Goal: Information Seeking & Learning: Understand process/instructions

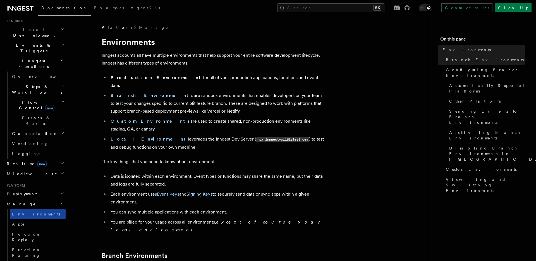
scroll to position [124, 0]
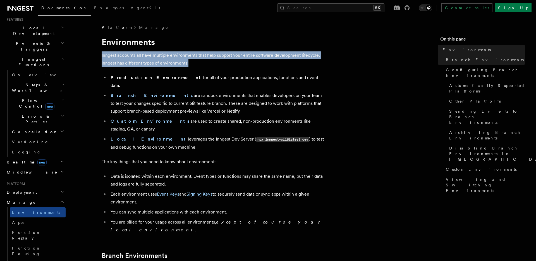
drag, startPoint x: 101, startPoint y: 54, endPoint x: 261, endPoint y: 63, distance: 159.9
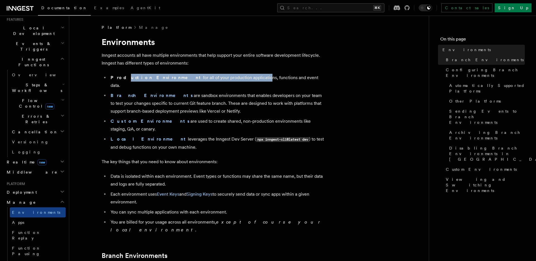
drag, startPoint x: 119, startPoint y: 78, endPoint x: 228, endPoint y: 80, distance: 109.4
click at [228, 80] on li "Production Environment for all of your production applications, functions and e…" at bounding box center [217, 82] width 216 height 16
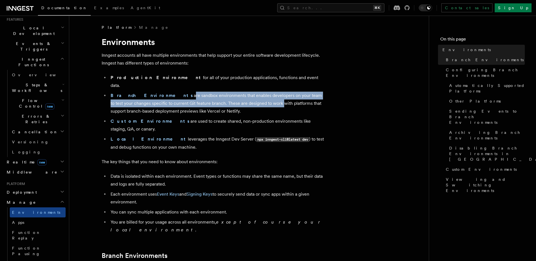
drag, startPoint x: 156, startPoint y: 87, endPoint x: 240, endPoint y: 95, distance: 84.7
click at [240, 95] on li "Branch Environments are sandbox environments that enables developers on your te…" at bounding box center [217, 103] width 216 height 23
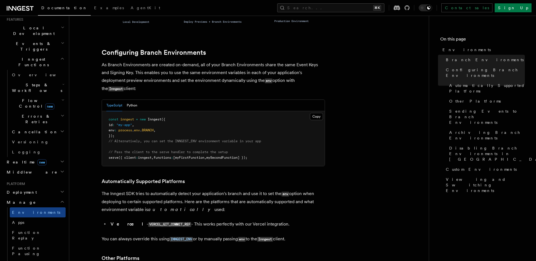
scroll to position [531, 0]
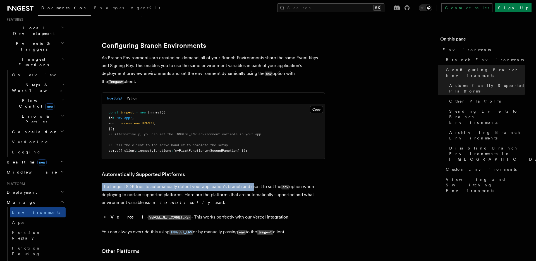
drag, startPoint x: 99, startPoint y: 154, endPoint x: 253, endPoint y: 158, distance: 154.6
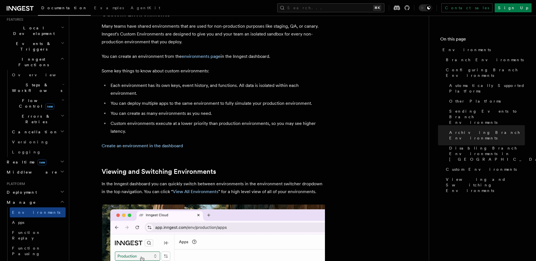
scroll to position [1167, 0]
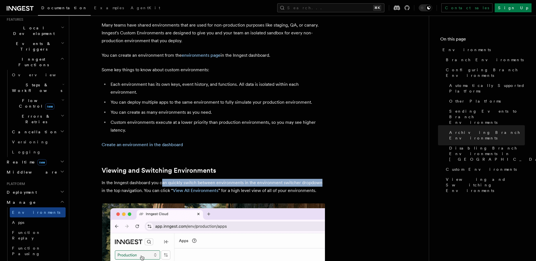
drag, startPoint x: 161, startPoint y: 145, endPoint x: 321, endPoint y: 148, distance: 160.2
click at [321, 179] on p "In the Inngest dashboard you can quickly switch between environments in the env…" at bounding box center [213, 187] width 223 height 16
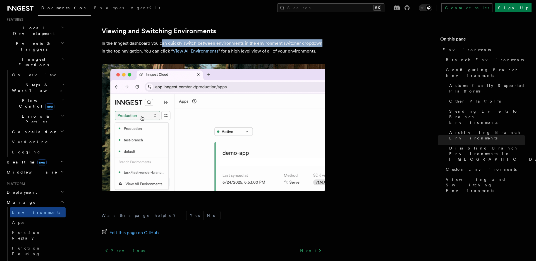
scroll to position [1312, 0]
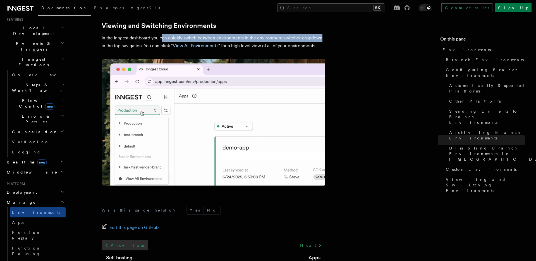
click at [110, 240] on link "Previous" at bounding box center [125, 245] width 46 height 10
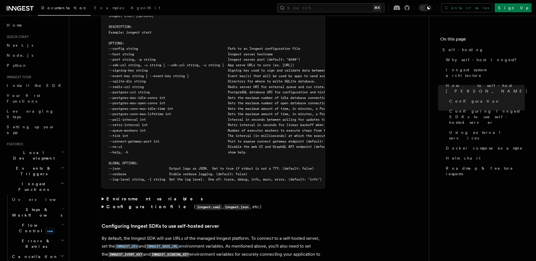
scroll to position [1014, 0]
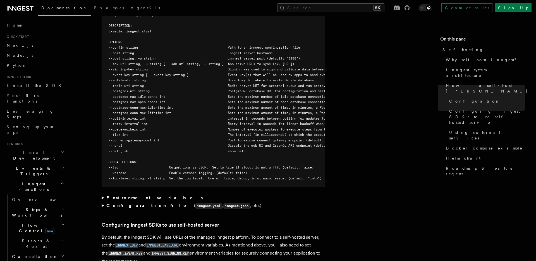
click at [104, 201] on summary "Configuration file ( inngest.yaml , inngest.json , etc.)" at bounding box center [213, 205] width 223 height 8
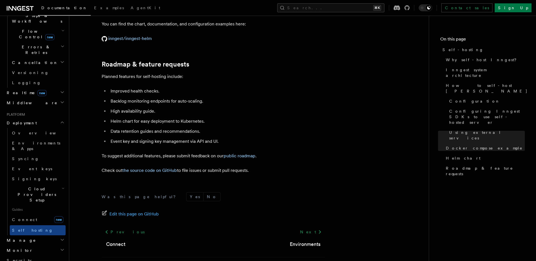
scroll to position [198, 0]
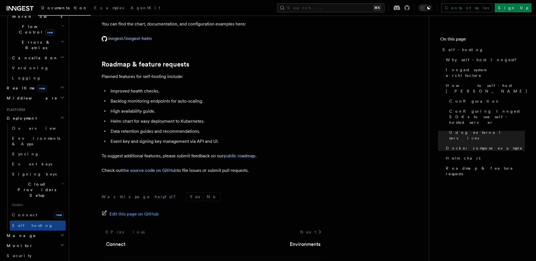
click at [48, 230] on h2 "Manage" at bounding box center [34, 235] width 61 height 10
click at [59, 169] on link "Signing keys" at bounding box center [38, 174] width 56 height 10
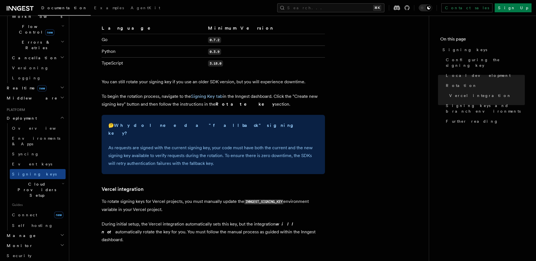
scroll to position [412, 0]
